Goal: Transaction & Acquisition: Book appointment/travel/reservation

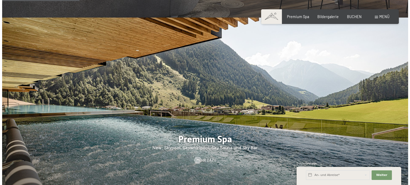
scroll to position [453, 0]
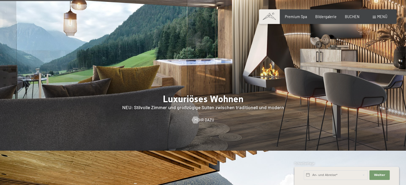
click at [374, 16] on span at bounding box center [373, 17] width 3 height 2
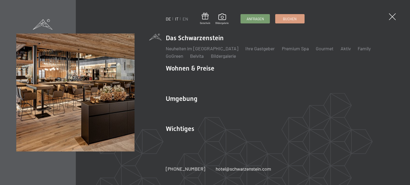
click at [177, 19] on link "IT" at bounding box center [176, 18] width 3 height 5
click at [177, 18] on link "IT" at bounding box center [176, 18] width 3 height 5
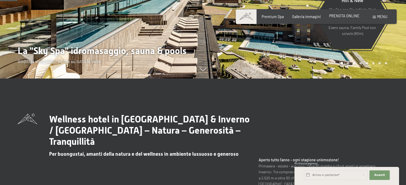
click at [352, 17] on span "PRENOTA ONLINE" at bounding box center [344, 16] width 30 height 5
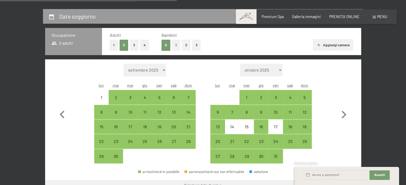
click at [124, 45] on button "2" at bounding box center [123, 45] width 9 height 11
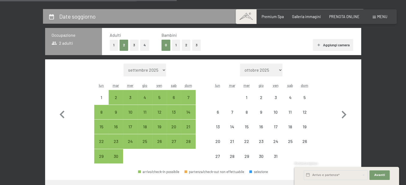
click at [166, 44] on button "0" at bounding box center [165, 45] width 9 height 11
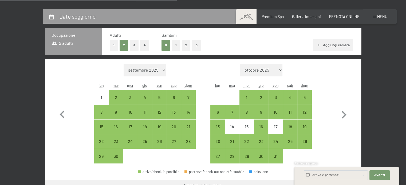
click at [280, 72] on select "[DATE] [DATE] [DATE] [DATE] [DATE] [DATE] [DATE] [DATE] [DATE] [DATE] [DATE] [D…" at bounding box center [261, 70] width 42 height 13
select select "[DATE]"
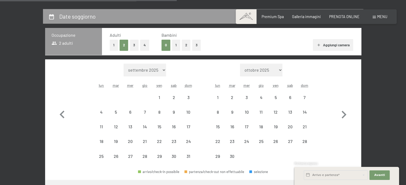
select select "[DATE]"
click at [305, 97] on div "7" at bounding box center [304, 101] width 13 height 13
select select "[DATE]"
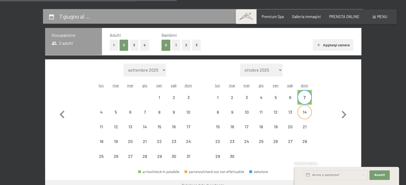
click at [302, 111] on div "14" at bounding box center [304, 116] width 13 height 13
select select "[DATE]"
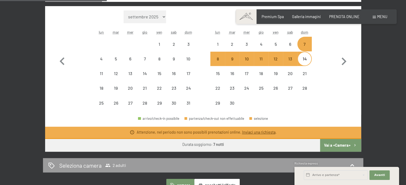
click at [338, 146] on button "Vai a «Camera»" at bounding box center [340, 145] width 41 height 13
select select "[DATE]"
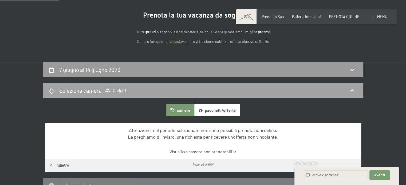
scroll to position [62, 0]
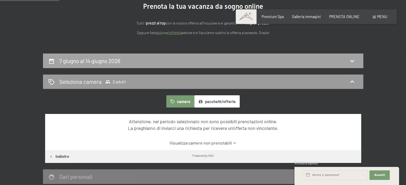
click at [90, 59] on h2 "7 giugno al 14 giugno 2026" at bounding box center [89, 61] width 61 height 7
select select "[DATE]"
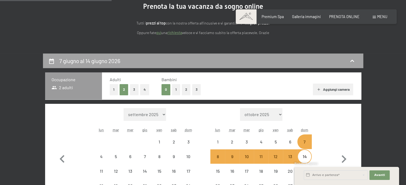
scroll to position [115, 0]
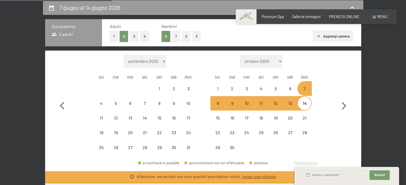
click at [163, 61] on select "[DATE] [DATE] [DATE] [DATE] [DATE] [DATE] [DATE] [DATE] [DATE] [DATE] [DATE] [D…" at bounding box center [144, 61] width 42 height 13
select select "[DATE]"
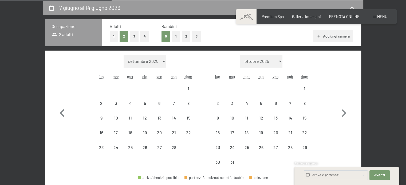
select select "[DATE]"
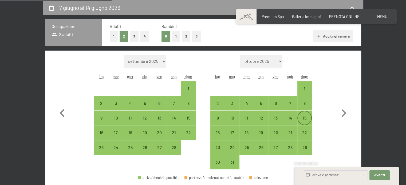
click at [306, 120] on div "15" at bounding box center [304, 122] width 13 height 13
select select "[DATE]"
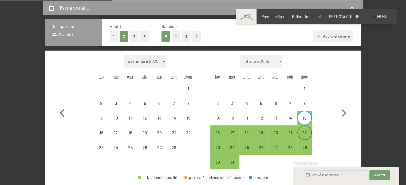
click at [304, 132] on div "22" at bounding box center [304, 137] width 13 height 13
select select "[DATE]"
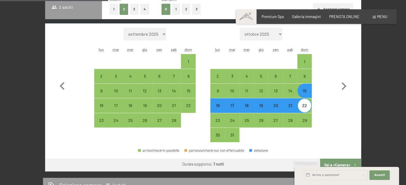
scroll to position [169, 0]
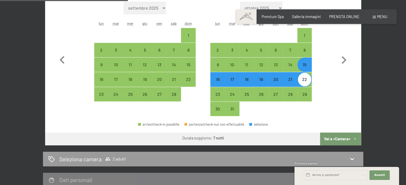
click at [327, 135] on button "Vai a «Camera»" at bounding box center [340, 139] width 41 height 13
select select "[DATE]"
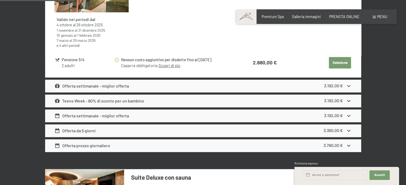
scroll to position [542, 0]
